Goal: Check status

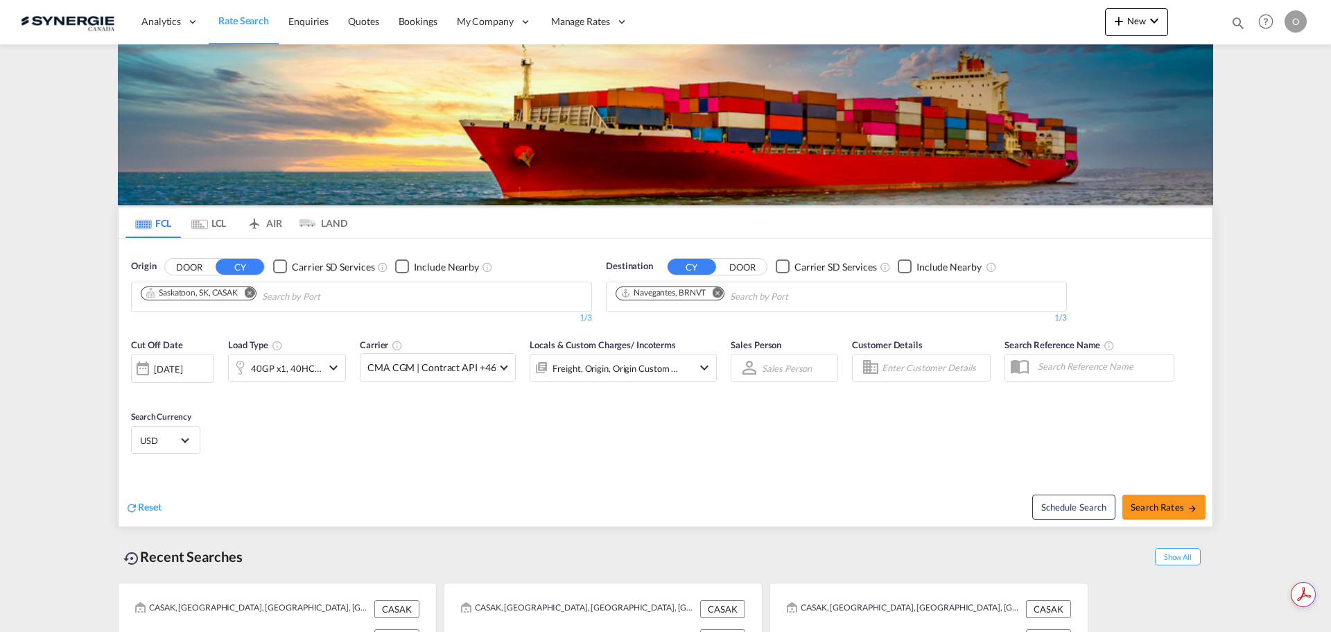
click at [1228, 24] on div "Bookings Quotes Enquiries Help Resources Product Release O My Profile Logout" at bounding box center [1266, 21] width 88 height 43
click at [1233, 21] on md-icon "icon-magnify" at bounding box center [1238, 22] width 15 height 15
click at [1038, 22] on select "Bookings Quotes Enquiries" at bounding box center [1018, 22] width 66 height 25
click at [985, 10] on select "Bookings Quotes Enquiries" at bounding box center [1018, 22] width 66 height 25
click at [1022, 24] on select "Bookings Quotes Enquiries" at bounding box center [1018, 22] width 66 height 25
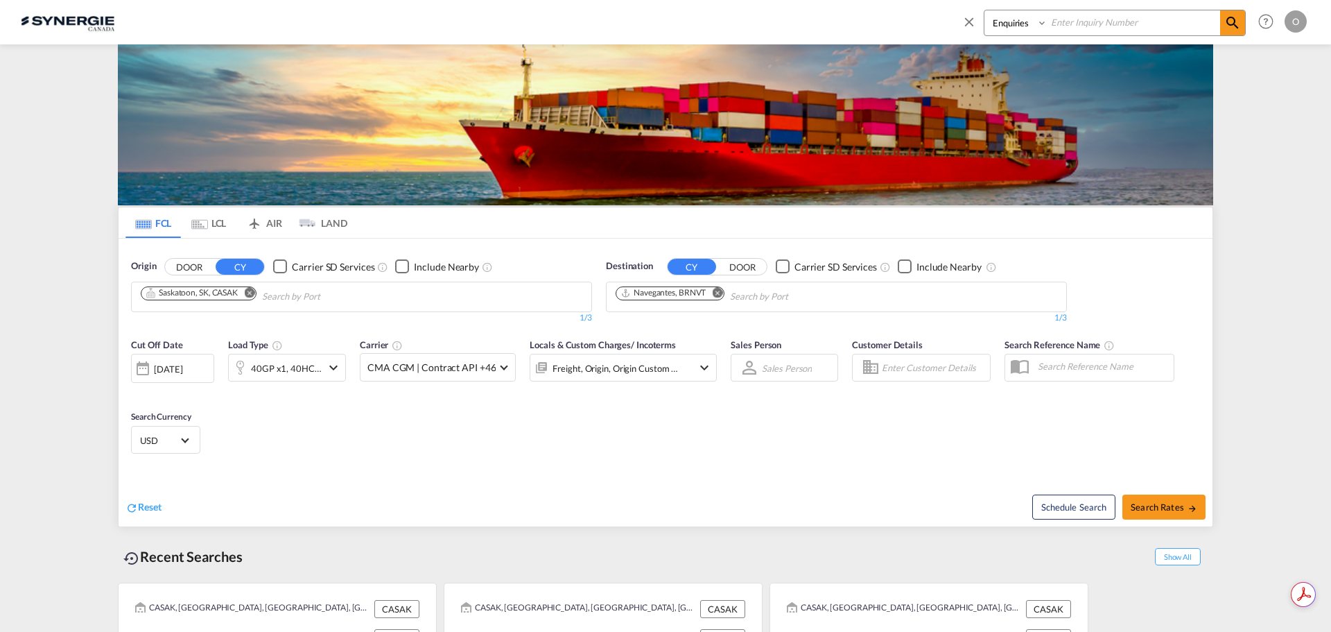
select select "Quotes"
click at [985, 10] on select "Bookings Quotes Enquiries" at bounding box center [1018, 22] width 66 height 25
click at [1100, 17] on input at bounding box center [1134, 22] width 173 height 24
paste input "SYC000013585"
click at [1211, 23] on input "SYC000013585" at bounding box center [1134, 22] width 173 height 24
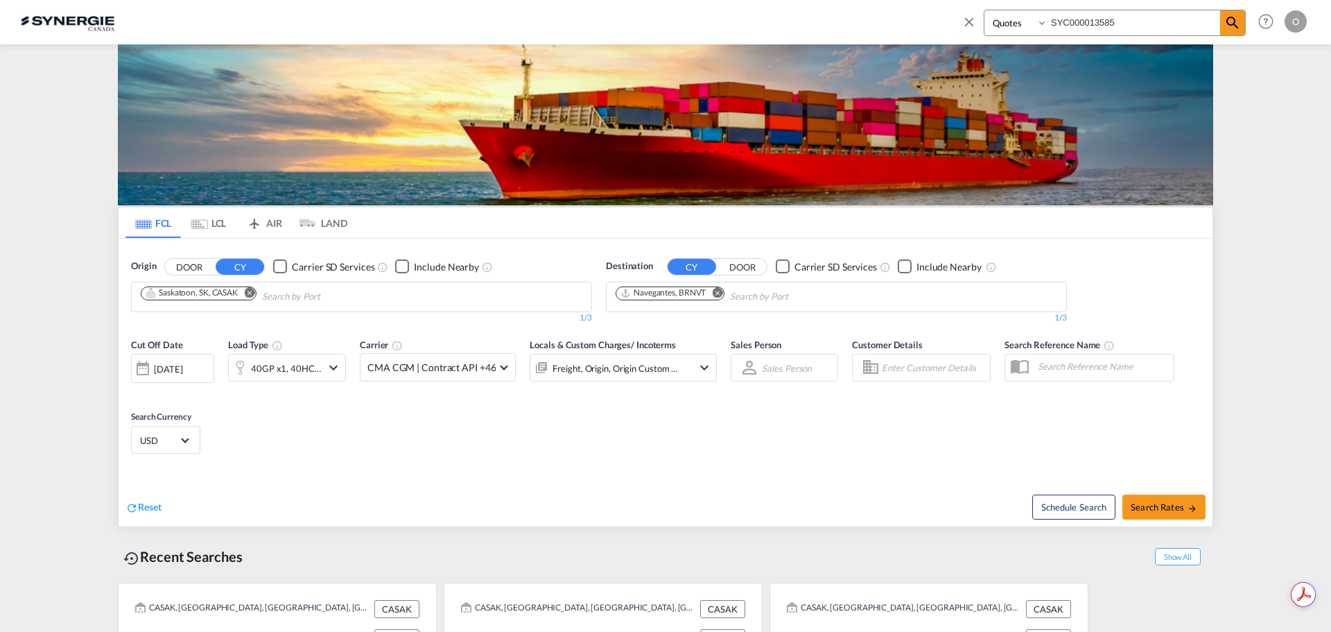
type input "SYC000013585"
click at [1233, 19] on md-icon "icon-magnify" at bounding box center [1232, 23] width 17 height 17
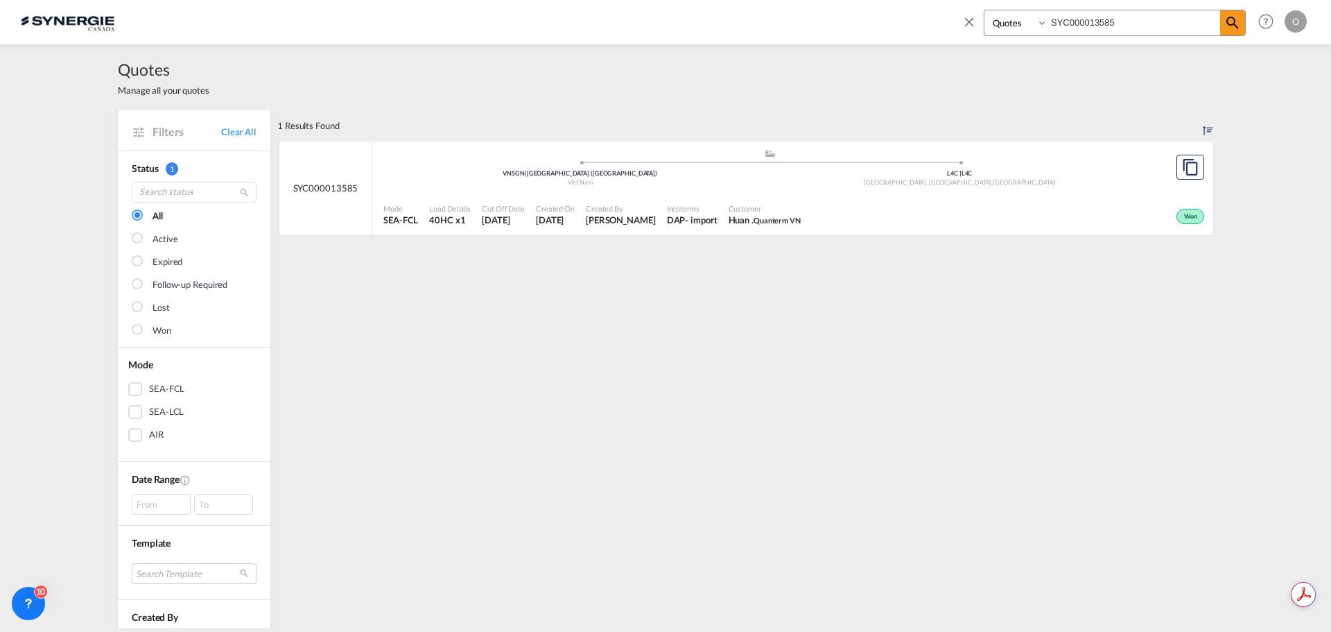
click at [890, 203] on div "Won" at bounding box center [1006, 215] width 401 height 35
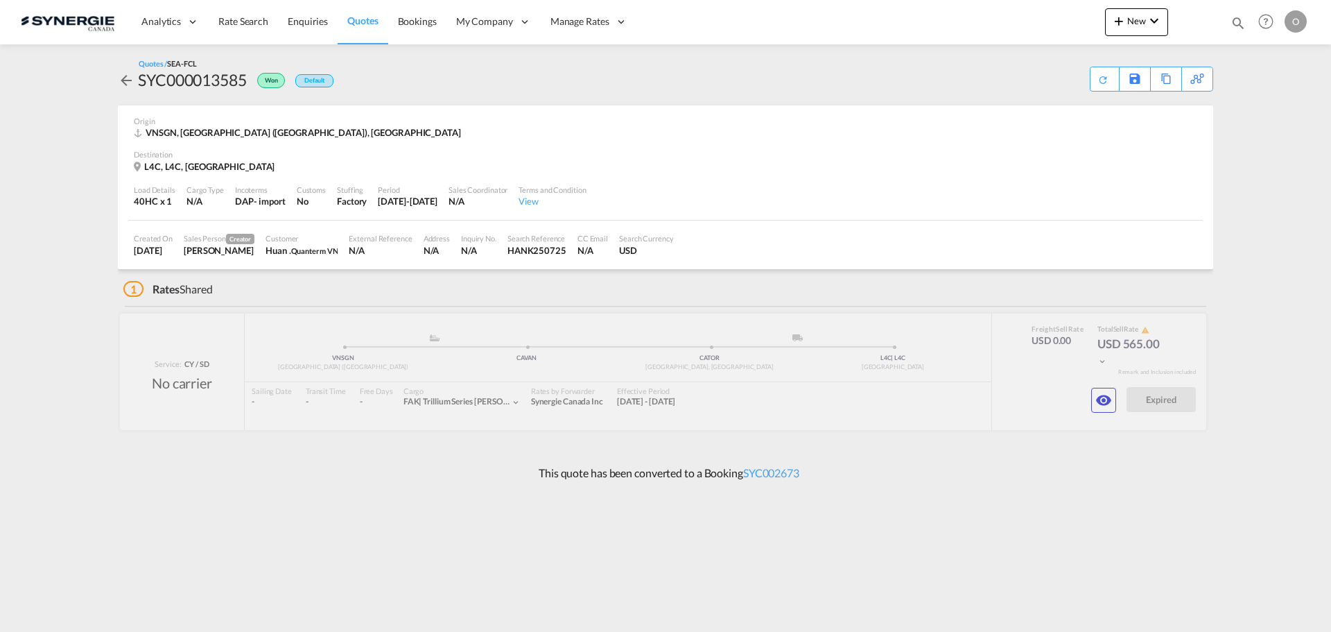
click at [1098, 406] on md-icon "icon-eye" at bounding box center [1104, 400] width 17 height 17
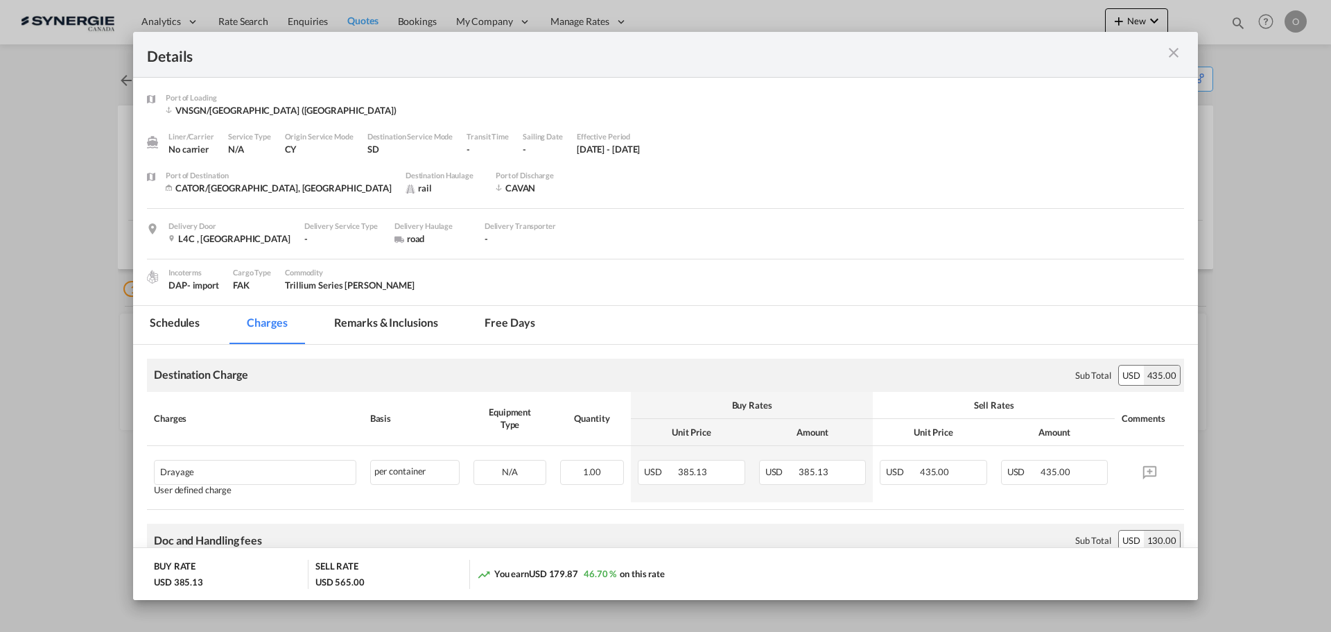
click at [374, 309] on md-tab-item "Remarks & Inclusions" at bounding box center [386, 325] width 137 height 38
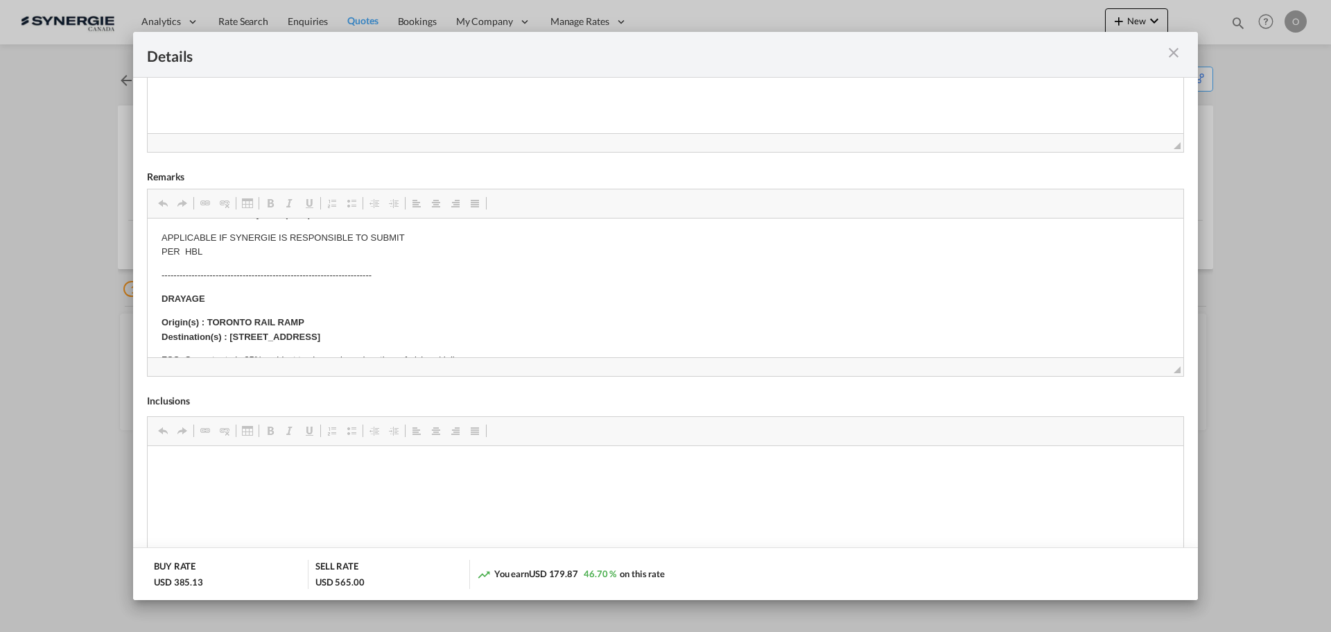
scroll to position [277, 0]
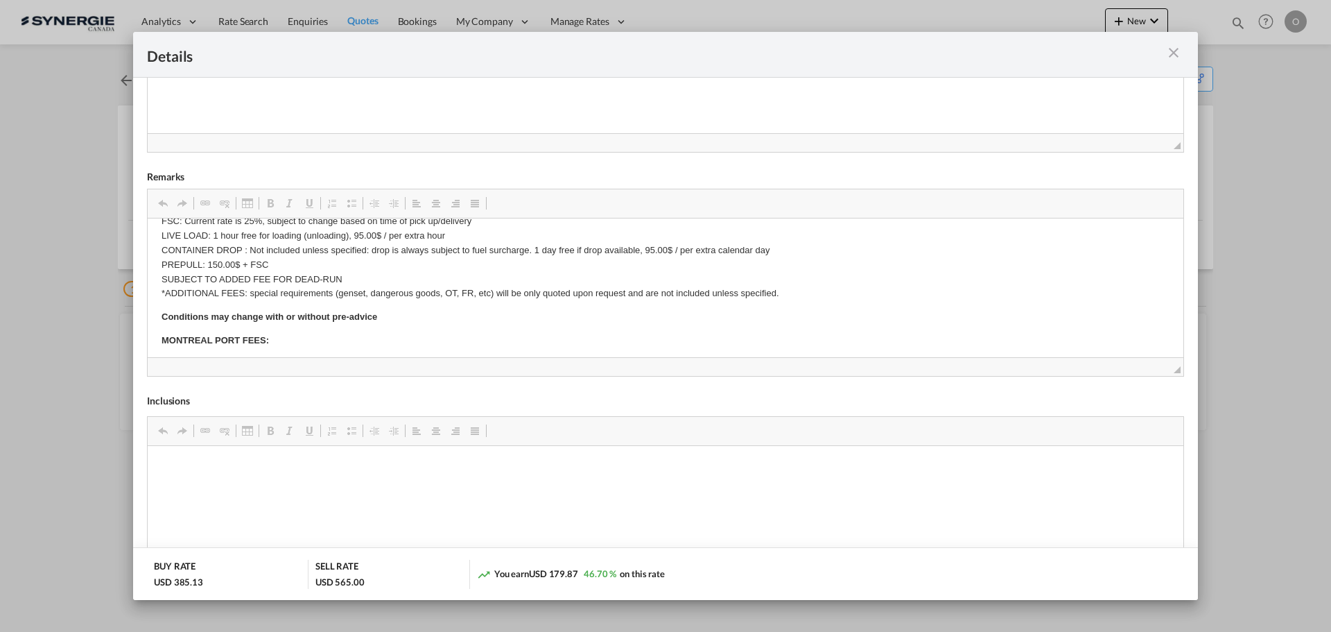
click at [1179, 56] on md-icon "icon-close m-3 fg-AAA8AD cursor" at bounding box center [1174, 52] width 17 height 17
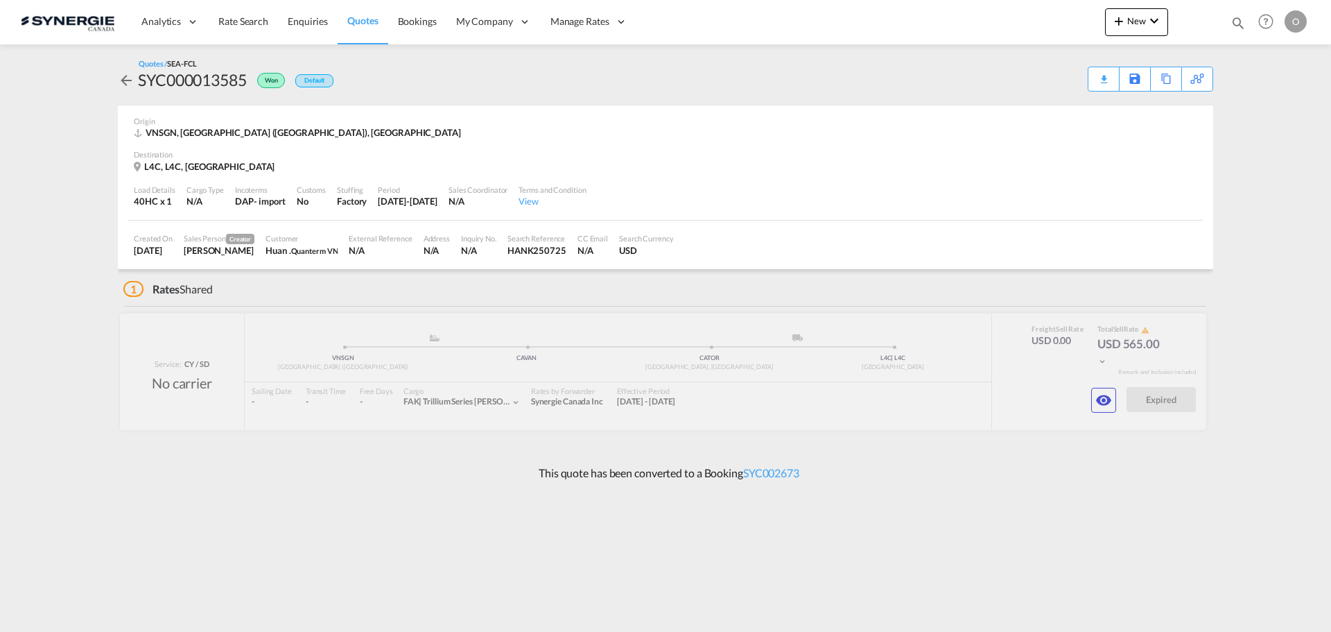
scroll to position [0, 0]
